Goal: Task Accomplishment & Management: Use online tool/utility

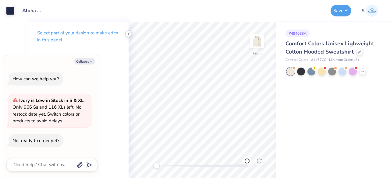
click at [129, 35] on icon at bounding box center [128, 33] width 5 height 5
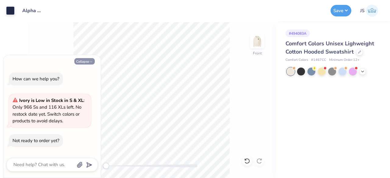
click at [87, 61] on button "Collapse" at bounding box center [84, 61] width 20 height 6
type textarea "x"
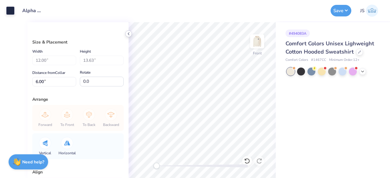
click at [129, 34] on polyline at bounding box center [128, 34] width 1 height 2
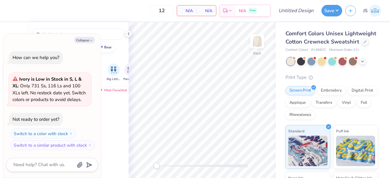
type textarea "x"
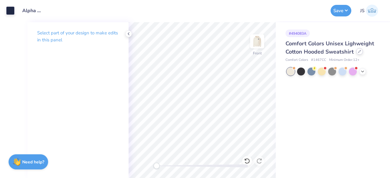
click at [358, 53] on div at bounding box center [359, 51] width 7 height 7
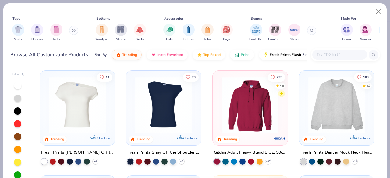
click at [343, 55] on input "text" at bounding box center [339, 54] width 47 height 7
paste input "19000New"
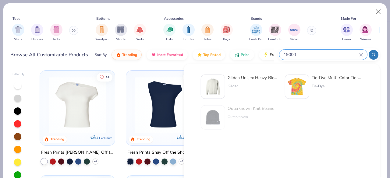
type input "19000"
click at [252, 79] on div "Gildan Unisex Heavy Blend™ Crewneck Sweatshirt - 18000" at bounding box center [253, 78] width 51 height 6
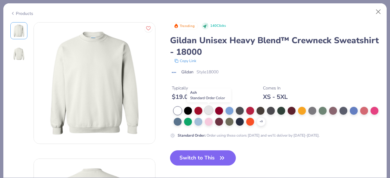
click at [207, 111] on div at bounding box center [209, 110] width 8 height 8
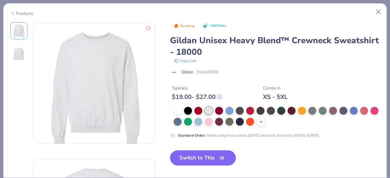
click at [264, 121] on icon at bounding box center [261, 121] width 5 height 5
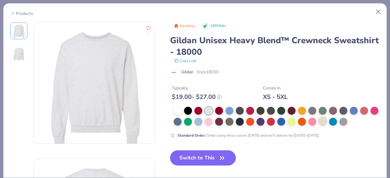
click at [327, 121] on div at bounding box center [323, 121] width 8 height 8
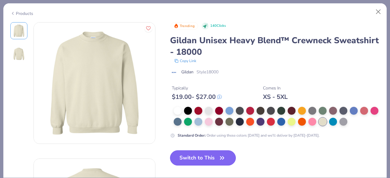
drag, startPoint x: 215, startPoint y: 158, endPoint x: 191, endPoint y: 157, distance: 24.7
click at [191, 157] on button "Switch to This" at bounding box center [203, 158] width 66 height 15
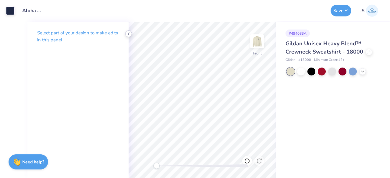
click at [130, 31] on icon at bounding box center [128, 33] width 5 height 5
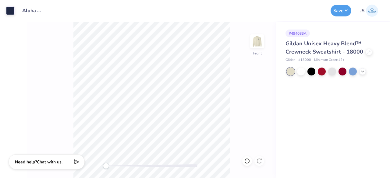
click at [244, 45] on div "Front" at bounding box center [151, 100] width 248 height 156
click at [250, 35] on img at bounding box center [257, 41] width 24 height 24
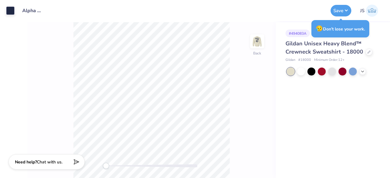
click at [368, 55] on div "Gildan Unisex Heavy Blend™ Crewneck Sweatshirt - 18000" at bounding box center [332, 48] width 92 height 16
click at [370, 53] on div at bounding box center [369, 51] width 7 height 7
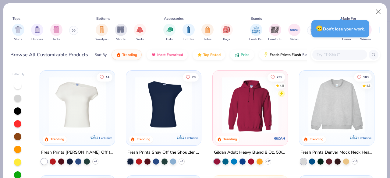
click at [321, 58] on input "text" at bounding box center [339, 54] width 47 height 7
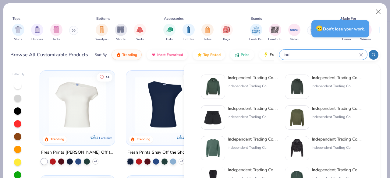
type input "ind"
click at [310, 31] on div "😥 Don’t lose your work." at bounding box center [341, 28] width 62 height 21
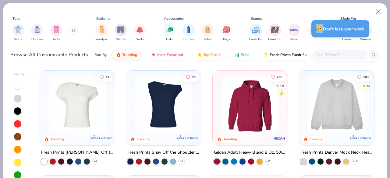
click at [310, 31] on div "😥 Don’t lose your work." at bounding box center [341, 28] width 62 height 21
click at [309, 31] on button at bounding box center [311, 30] width 9 height 9
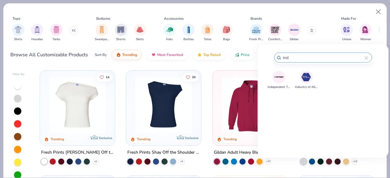
type input "ind"
click at [280, 82] on div at bounding box center [278, 77] width 13 height 13
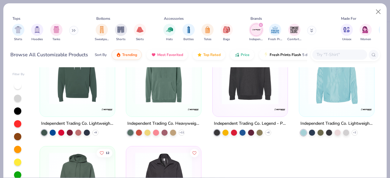
scroll to position [269, 0]
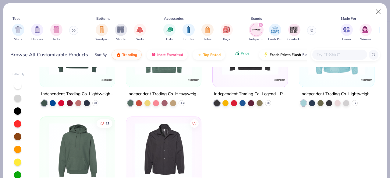
click at [246, 52] on span "Price" at bounding box center [245, 53] width 9 height 5
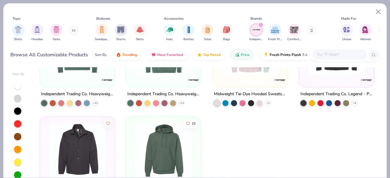
scroll to position [43, 0]
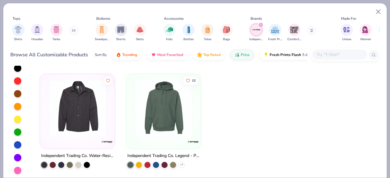
click at [182, 162] on div "+ 7" at bounding box center [155, 165] width 57 height 6
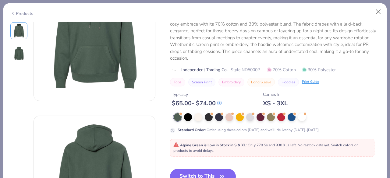
scroll to position [57, 0]
click at [195, 118] on div at bounding box center [198, 116] width 8 height 8
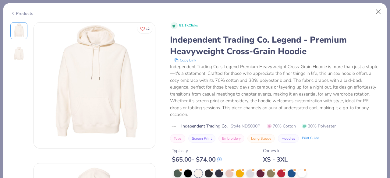
click at [246, 124] on span "Style IND5000P" at bounding box center [246, 126] width 30 height 6
copy span "IND5000P"
click at [380, 17] on button "Close" at bounding box center [379, 12] width 12 height 12
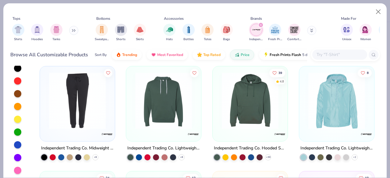
scroll to position [66, 0]
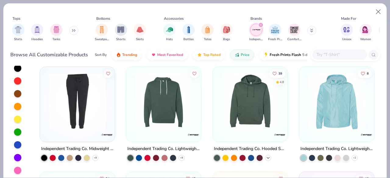
click at [266, 156] on icon at bounding box center [268, 157] width 5 height 5
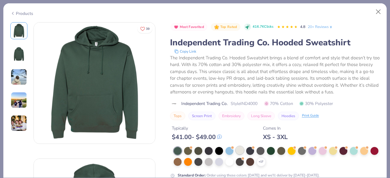
click at [240, 150] on div at bounding box center [240, 151] width 8 height 8
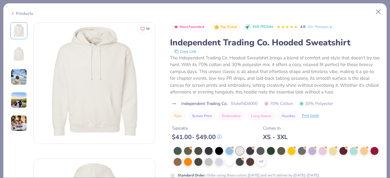
click at [250, 103] on span "Style IND4000" at bounding box center [244, 104] width 27 height 6
copy span "IND4000"
click at [379, 9] on button "Close" at bounding box center [379, 12] width 12 height 12
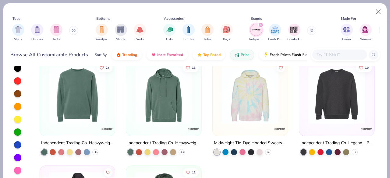
scroll to position [178, 0]
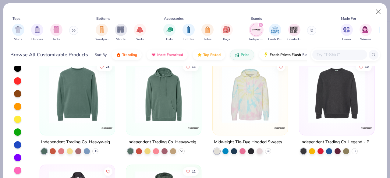
click at [179, 150] on icon at bounding box center [181, 151] width 5 height 5
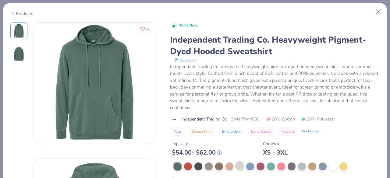
click at [237, 166] on div at bounding box center [240, 166] width 8 height 8
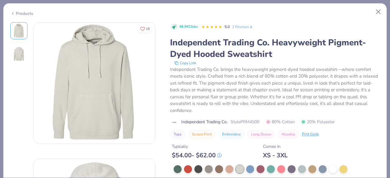
click at [251, 120] on span "Style PRM4500" at bounding box center [245, 122] width 29 height 6
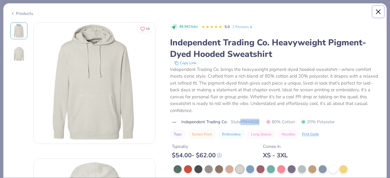
click at [376, 13] on button "Close" at bounding box center [379, 12] width 12 height 12
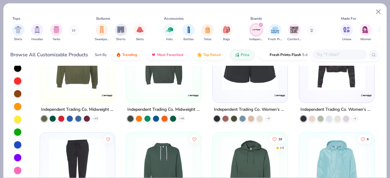
click at [157, 155] on img at bounding box center [163, 167] width 63 height 57
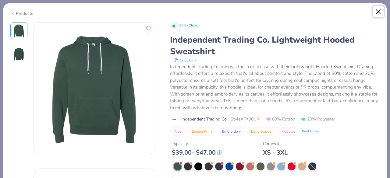
click at [376, 12] on button "Close" at bounding box center [379, 12] width 12 height 12
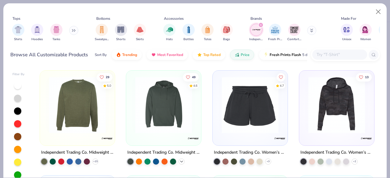
click at [180, 161] on icon at bounding box center [181, 161] width 5 height 5
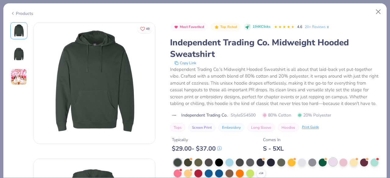
click at [329, 166] on div at bounding box center [333, 162] width 8 height 8
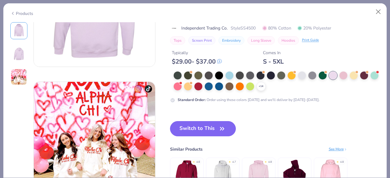
scroll to position [203, 0]
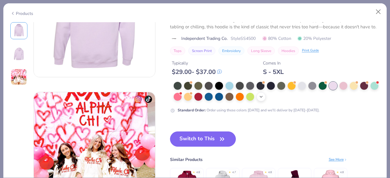
click at [266, 98] on div "+ 14" at bounding box center [261, 96] width 9 height 9
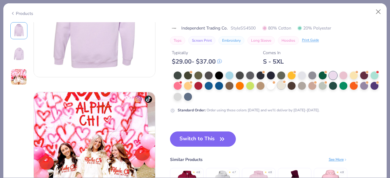
click at [285, 84] on div at bounding box center [281, 85] width 8 height 8
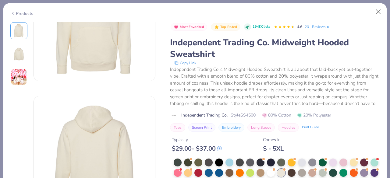
scroll to position [60, 0]
click at [244, 119] on span "Style SS4500" at bounding box center [243, 115] width 25 height 6
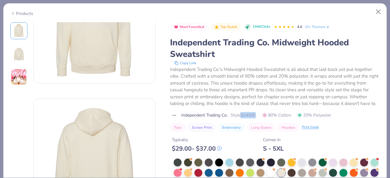
click at [244, 119] on span "Style SS4500" at bounding box center [243, 115] width 25 height 6
copy span "SS4500"
click at [378, 7] on button "Close" at bounding box center [379, 12] width 12 height 12
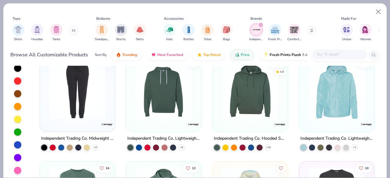
scroll to position [73, 0]
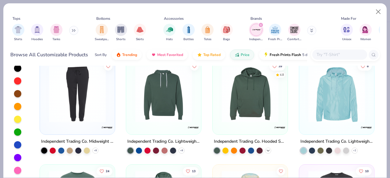
click at [266, 149] on icon at bounding box center [268, 150] width 5 height 5
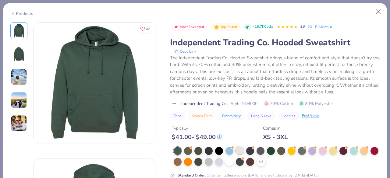
click at [237, 151] on div at bounding box center [240, 151] width 8 height 8
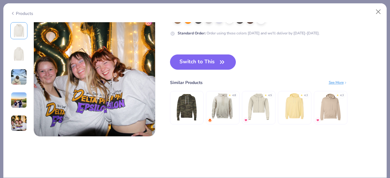
scroll to position [554, 0]
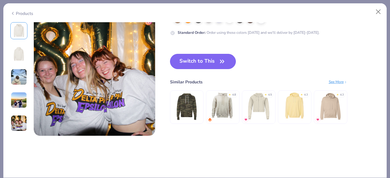
click at [210, 62] on button "Switch to This" at bounding box center [203, 61] width 66 height 15
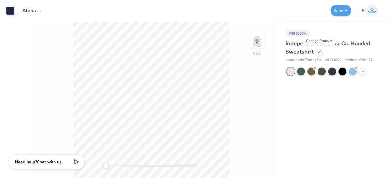
click at [335, 61] on span "# IND4000" at bounding box center [333, 60] width 16 height 5
copy span "IND4000"
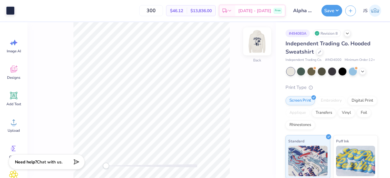
click at [258, 47] on img at bounding box center [257, 41] width 24 height 24
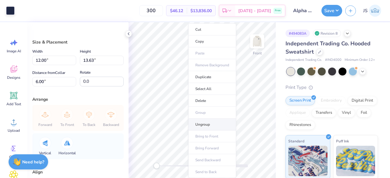
click at [208, 120] on li "Ungroup" at bounding box center [212, 125] width 48 height 12
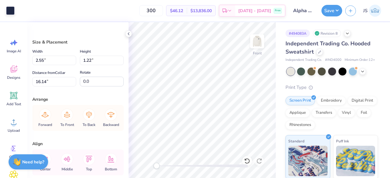
type input "2.55"
type input "1.22"
type input "16.14"
type input "2.52"
type input "1.18"
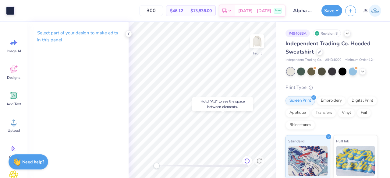
click at [248, 158] on div at bounding box center [247, 161] width 10 height 10
click at [247, 158] on icon at bounding box center [247, 161] width 6 height 6
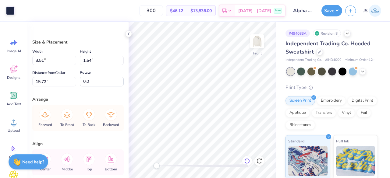
type input "2.62"
type input "1.23"
type input "16.13"
